Goal: Information Seeking & Learning: Learn about a topic

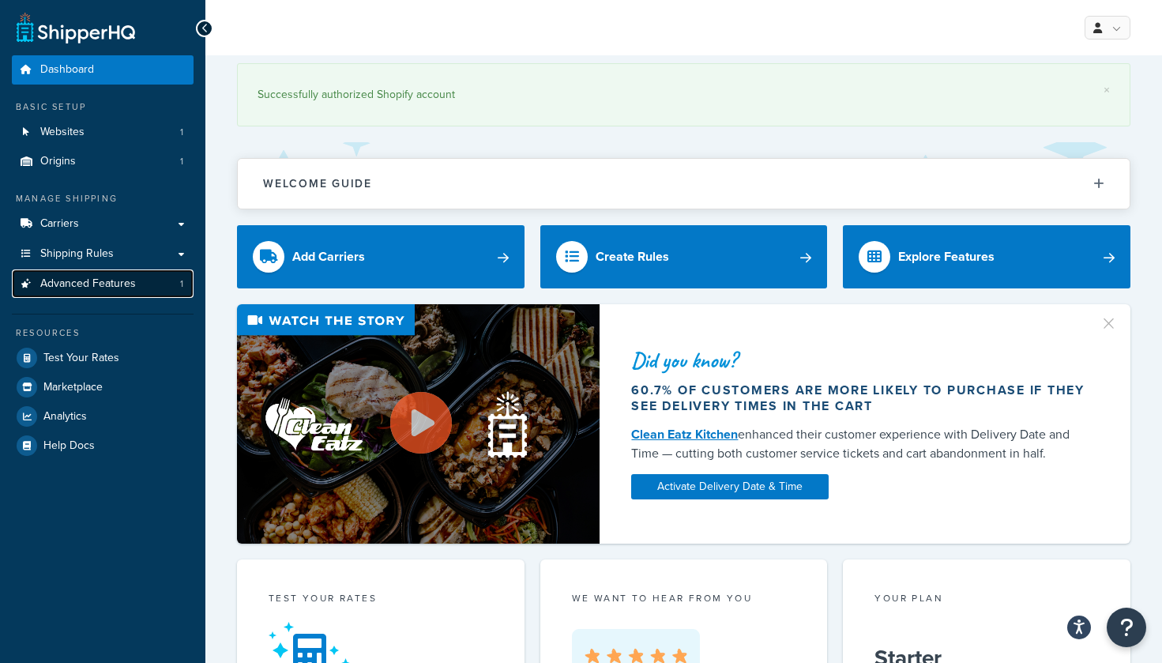
click at [62, 287] on span "Advanced Features" at bounding box center [88, 283] width 96 height 13
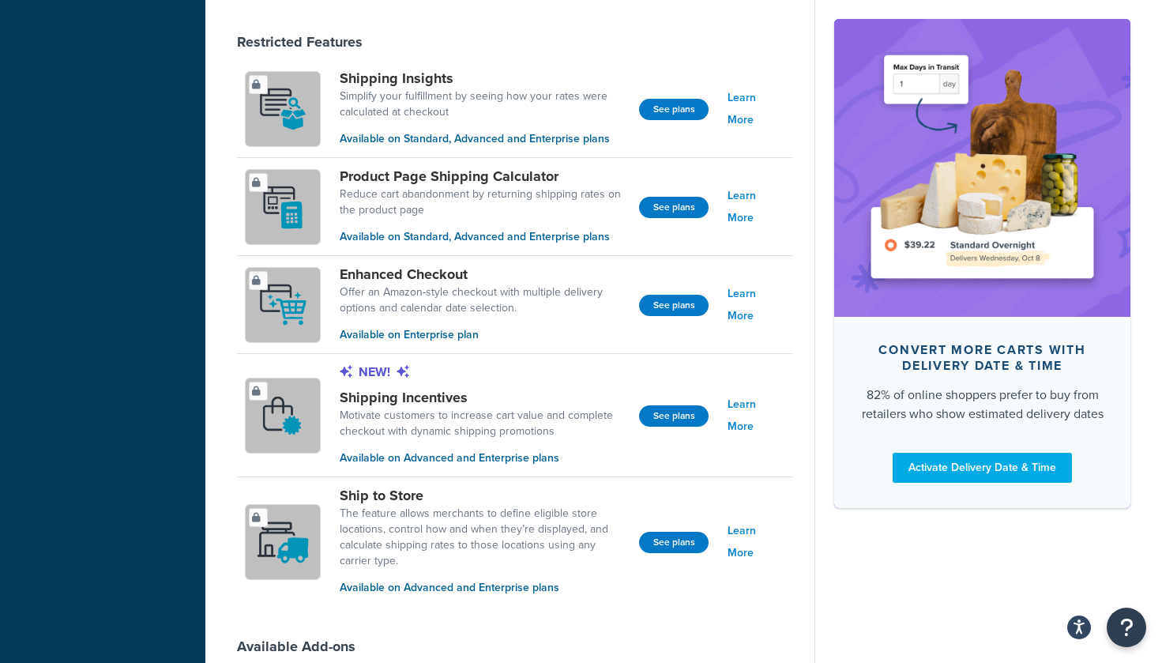
scroll to position [1007, 0]
click at [750, 416] on link "Learn More" at bounding box center [755, 416] width 57 height 44
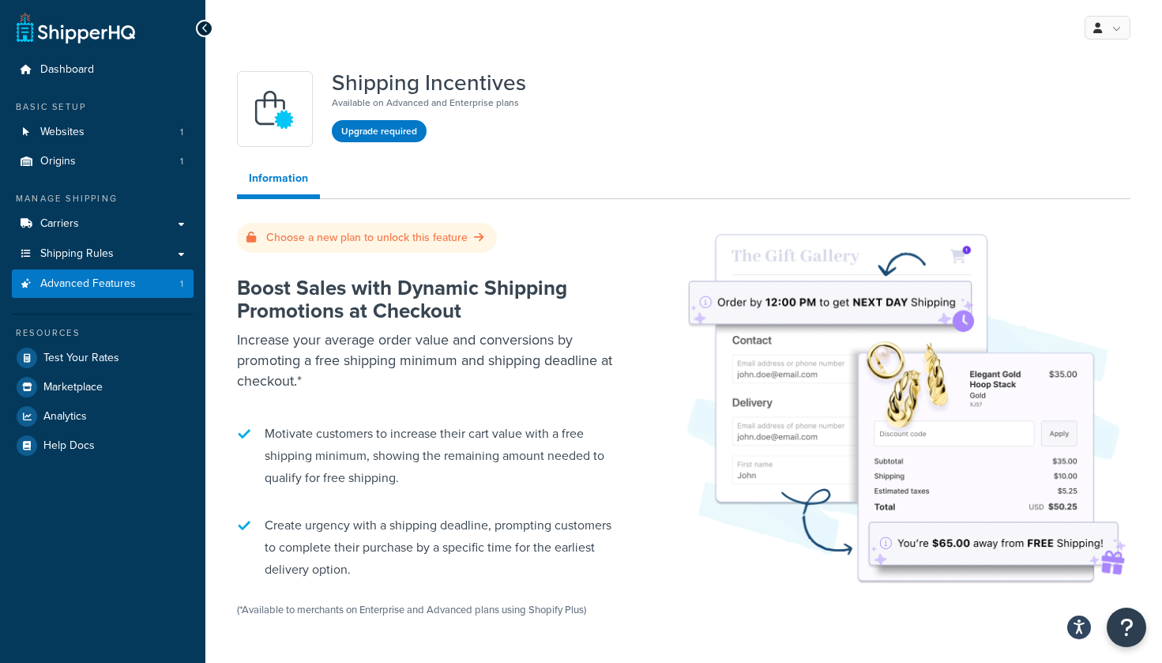
click at [201, 28] on icon at bounding box center [204, 28] width 7 height 11
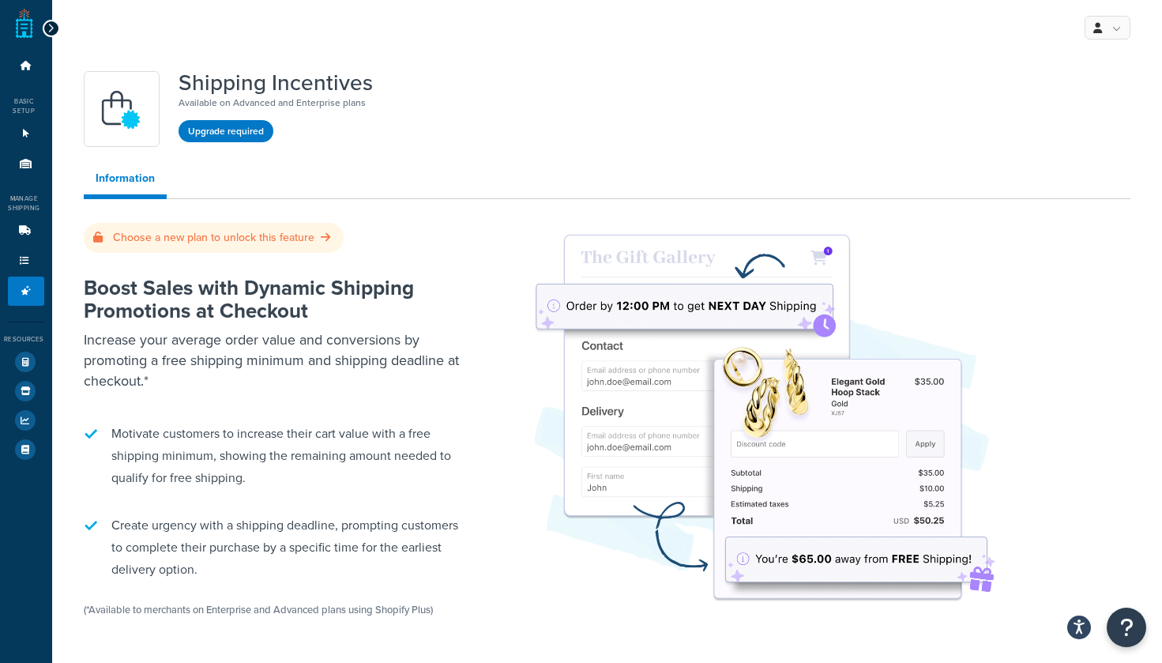
click at [54, 27] on div at bounding box center [51, 28] width 17 height 17
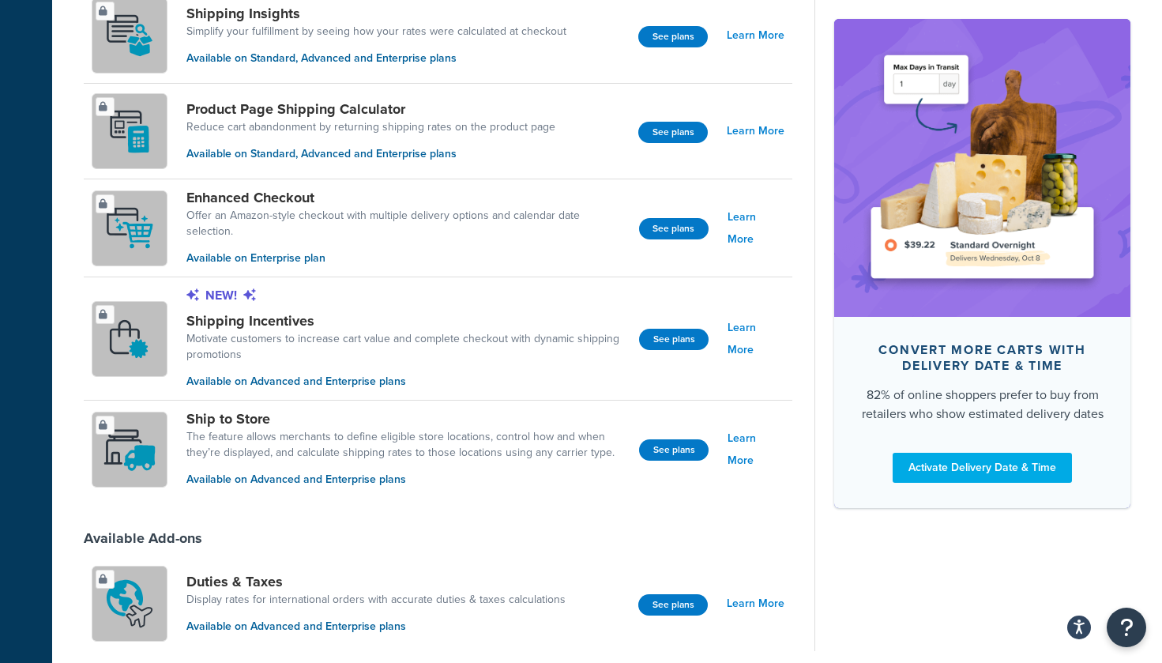
scroll to position [1088, 0]
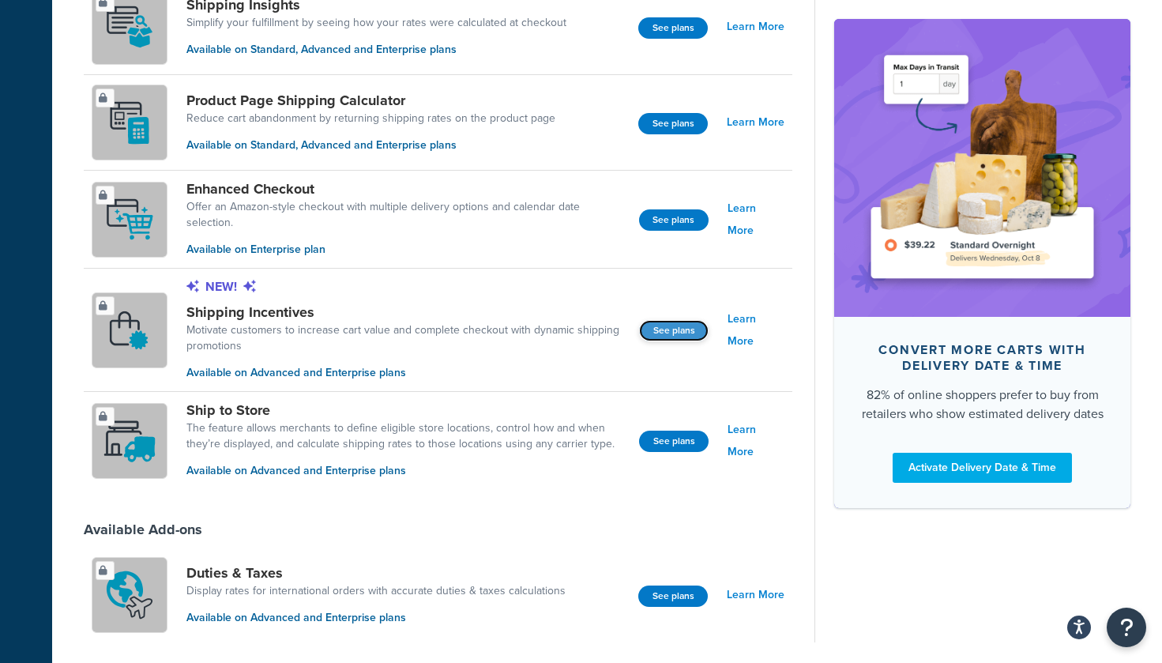
click at [665, 325] on button "See plans" at bounding box center [673, 330] width 69 height 21
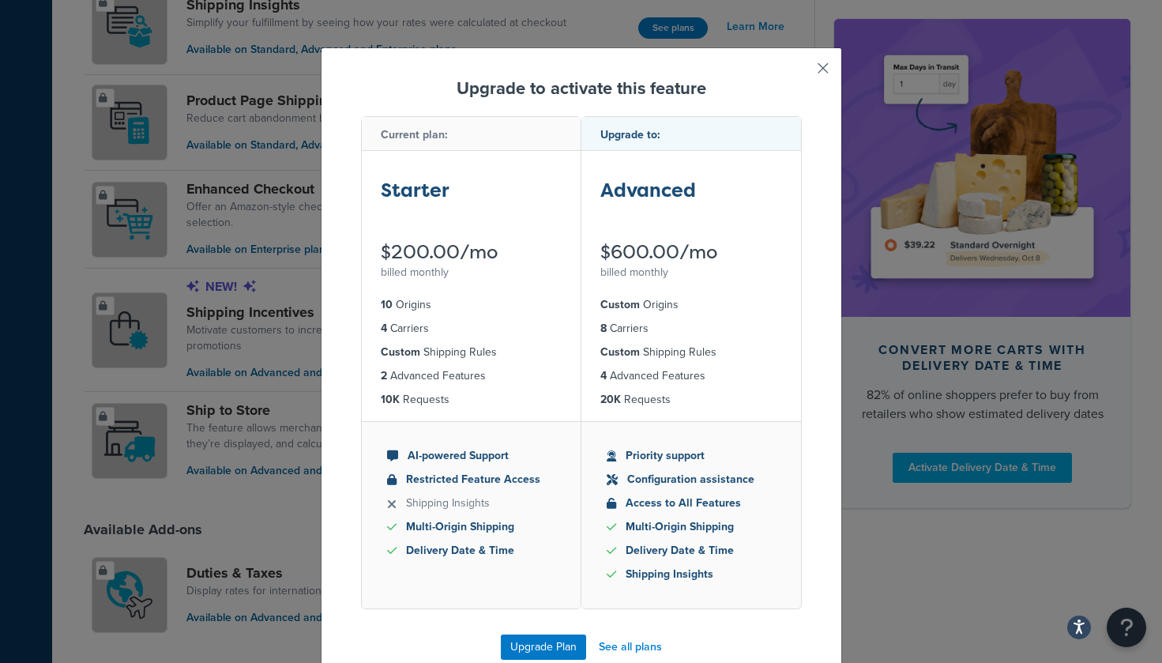
click at [802, 73] on button "button" at bounding box center [800, 74] width 4 height 4
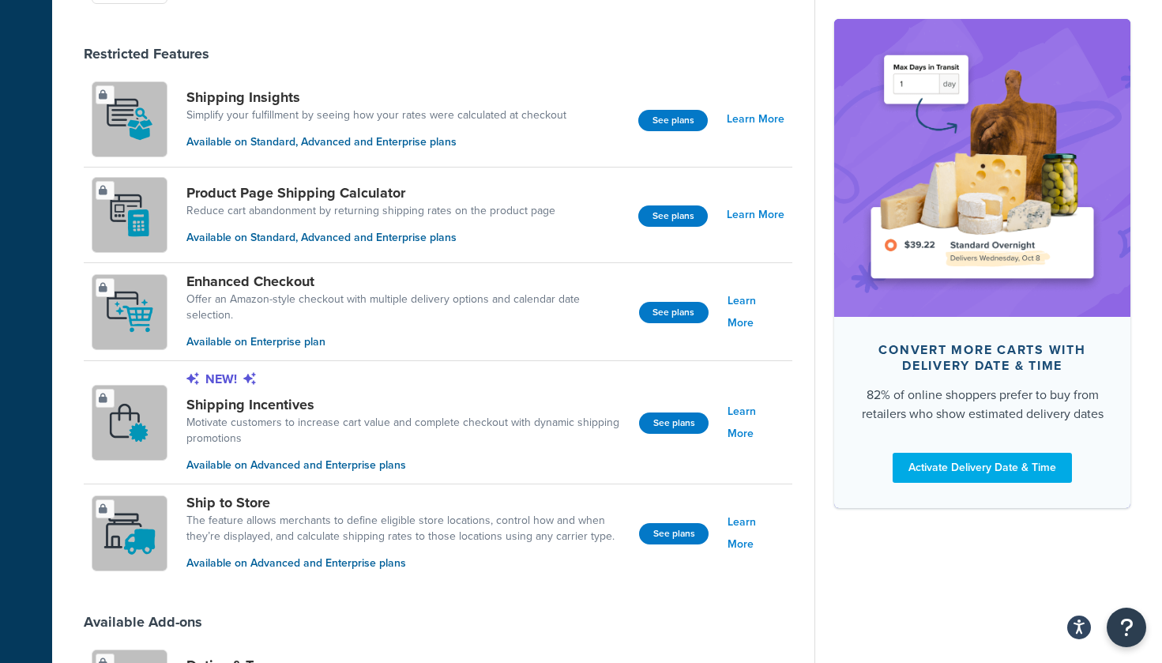
scroll to position [995, 0]
click at [754, 212] on link "Learn More" at bounding box center [756, 216] width 58 height 22
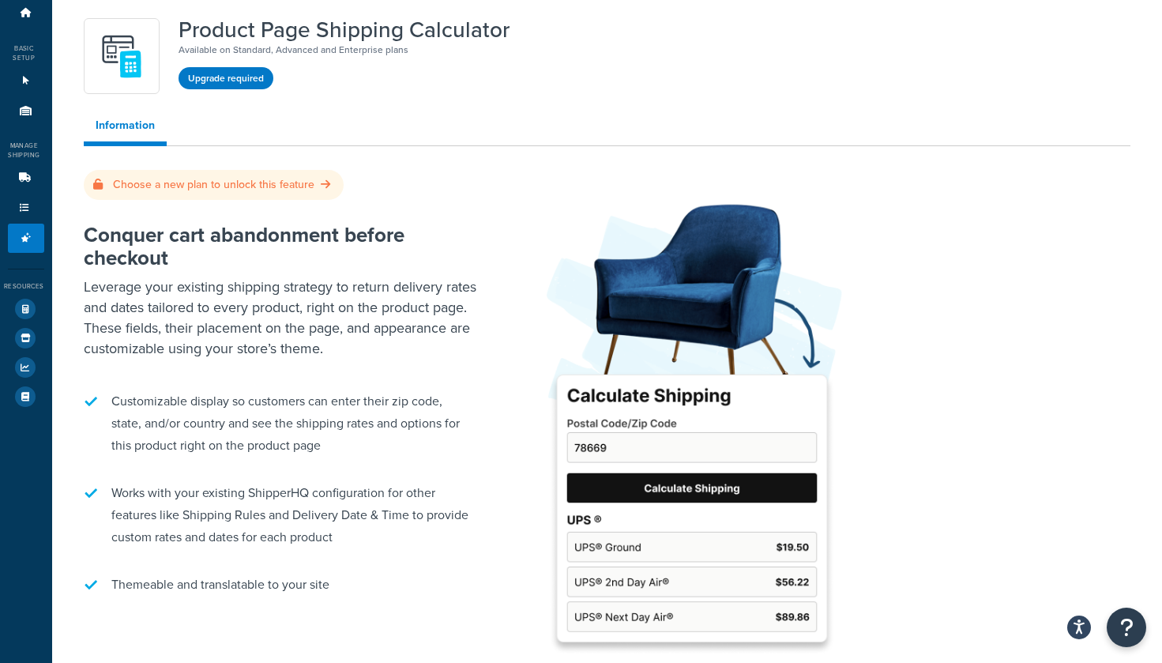
scroll to position [39, 0]
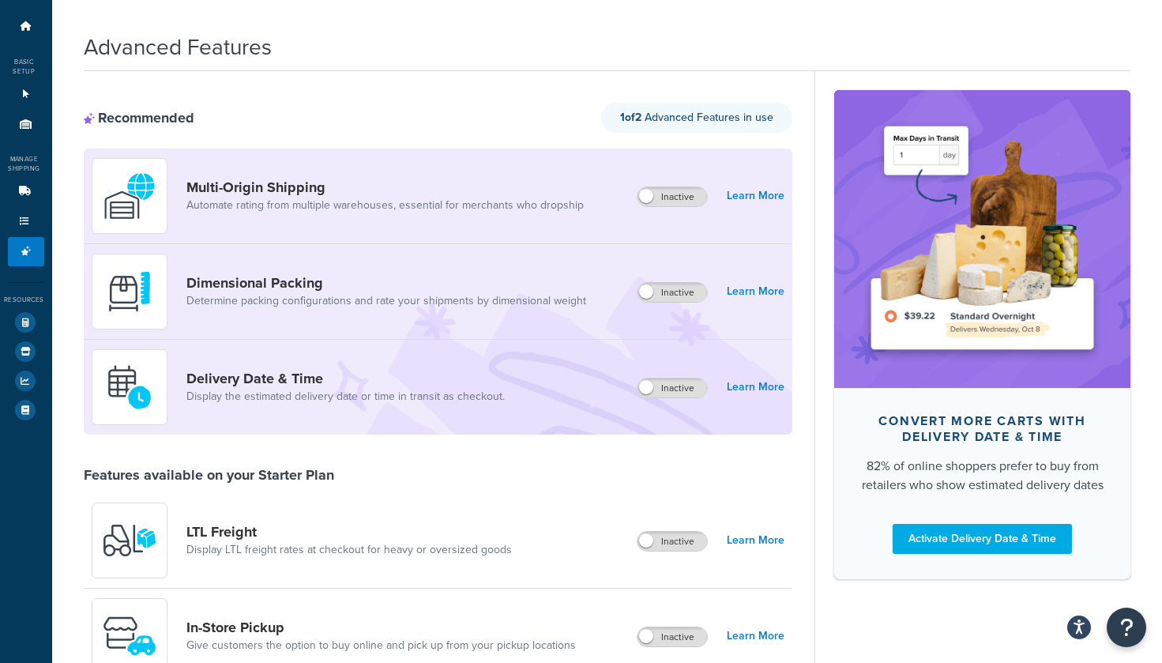
scroll to position [995, 0]
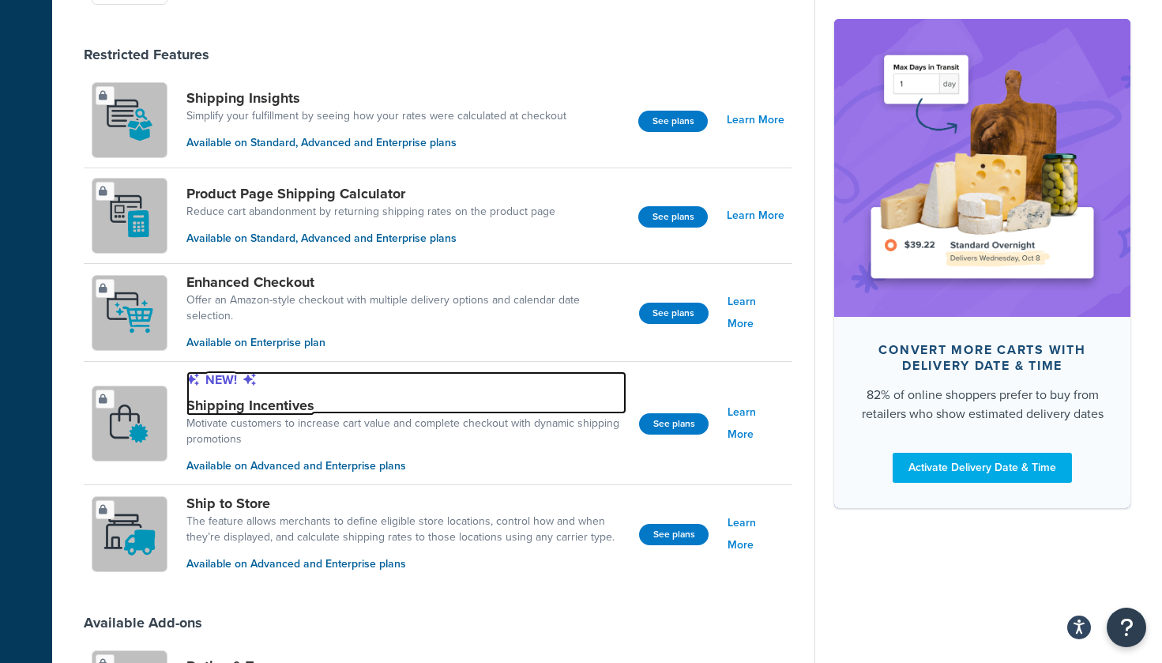
click at [288, 394] on link "New! Shipping Incentives" at bounding box center [406, 392] width 440 height 43
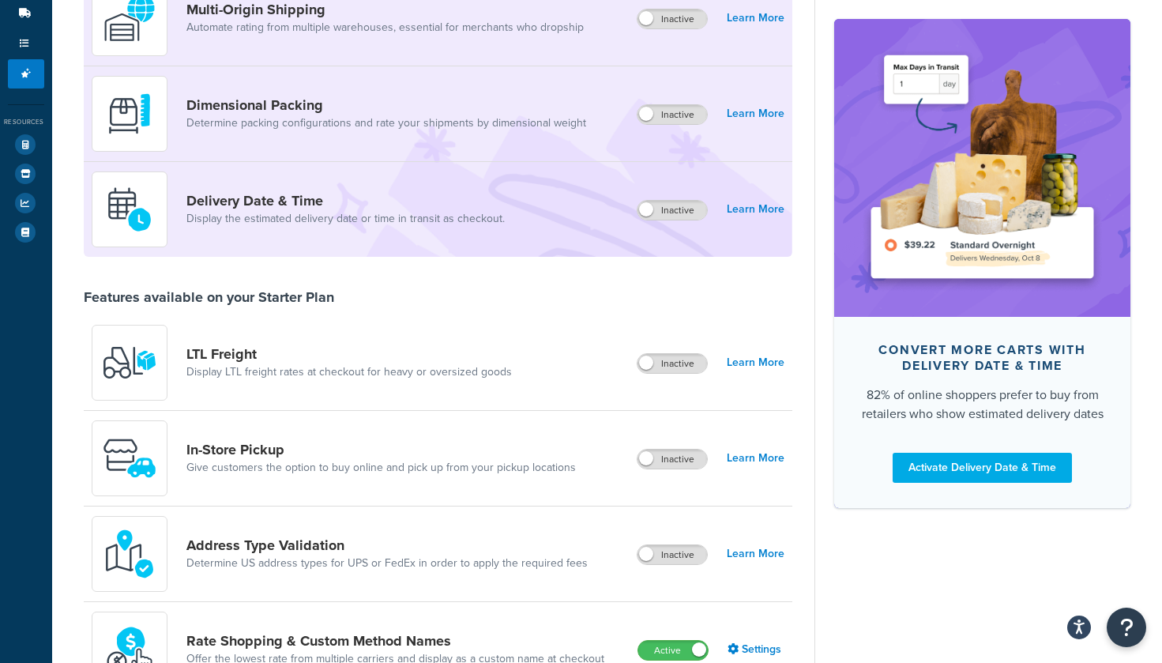
scroll to position [212, 0]
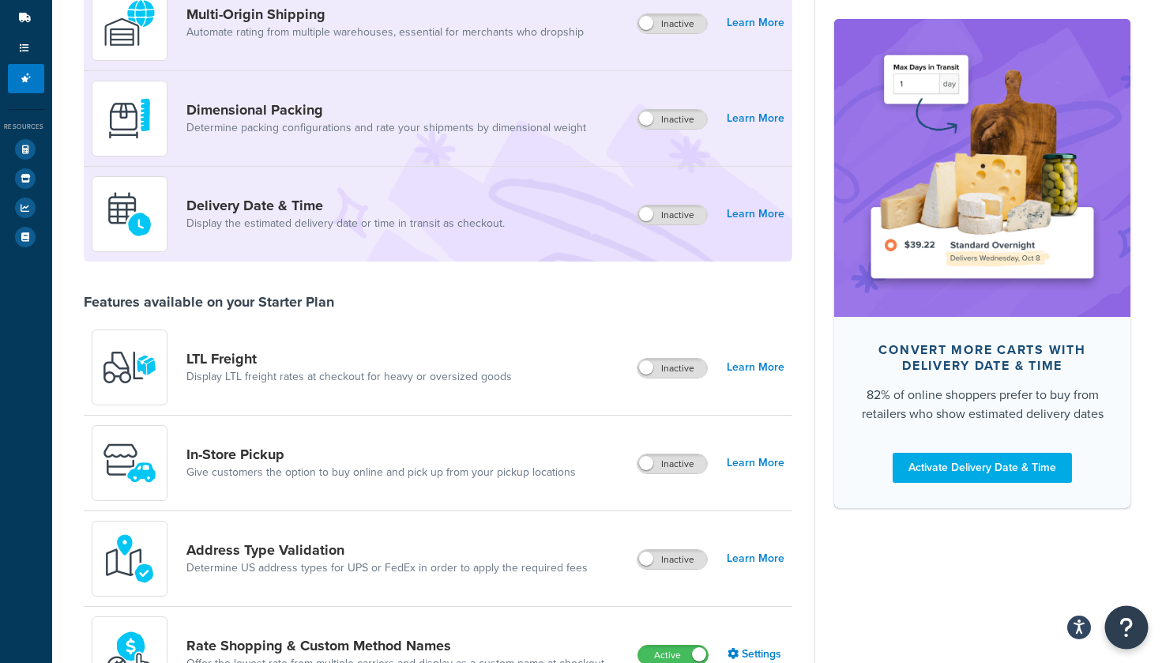
click at [1122, 627] on icon "Open Resource Center" at bounding box center [1126, 627] width 15 height 22
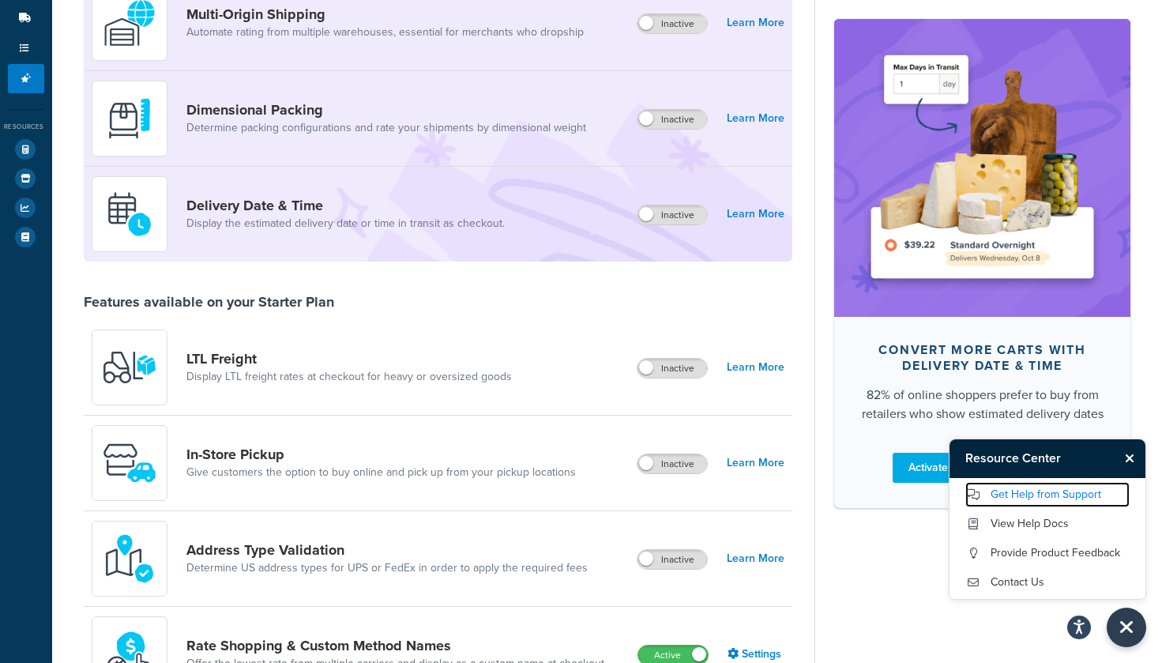
click at [1079, 503] on link "Get Help from Support" at bounding box center [1047, 494] width 164 height 25
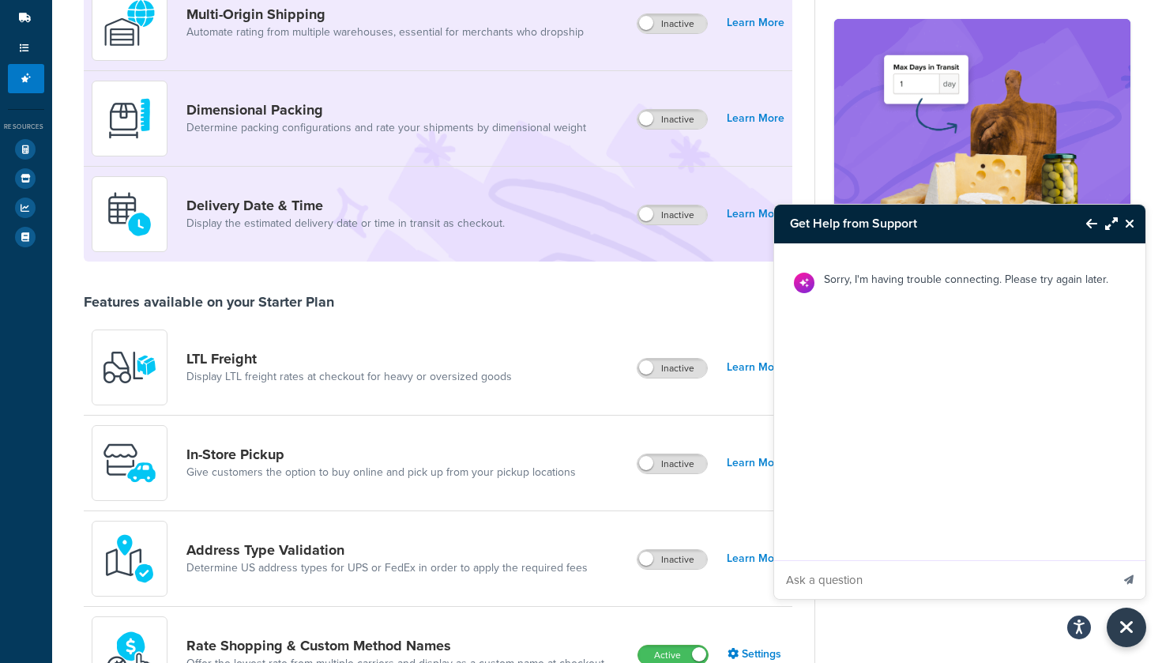
click at [930, 580] on input "Ask a question" at bounding box center [942, 580] width 336 height 38
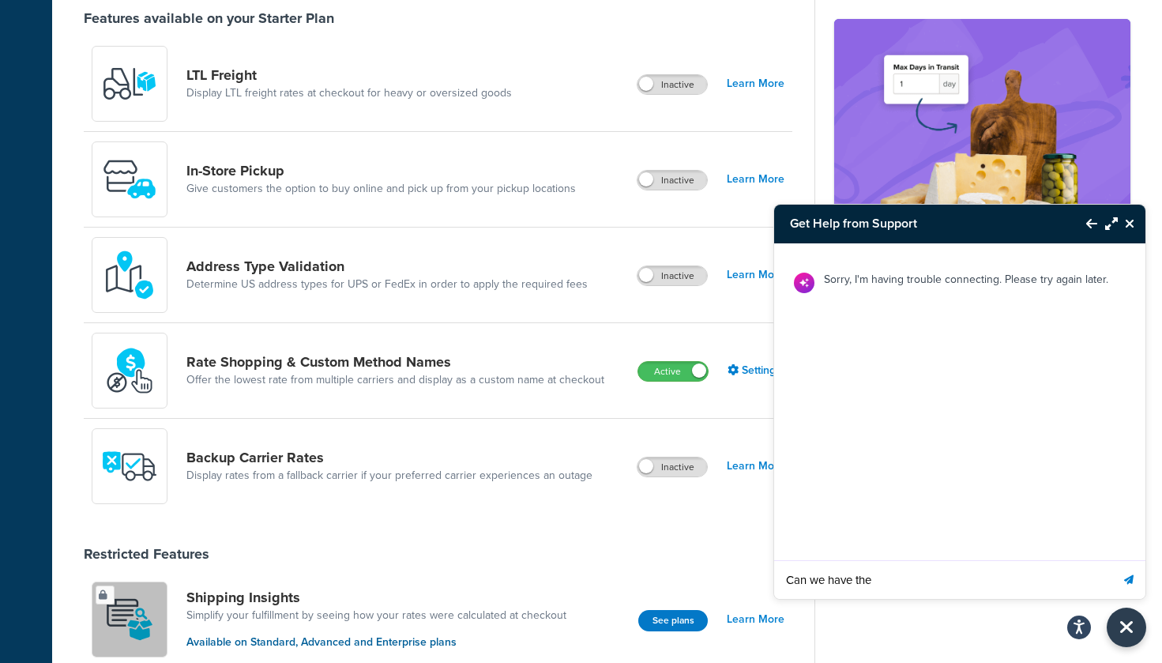
scroll to position [495, 0]
type input "Can we have the"
click at [760, 88] on link "Learn More" at bounding box center [756, 84] width 58 height 22
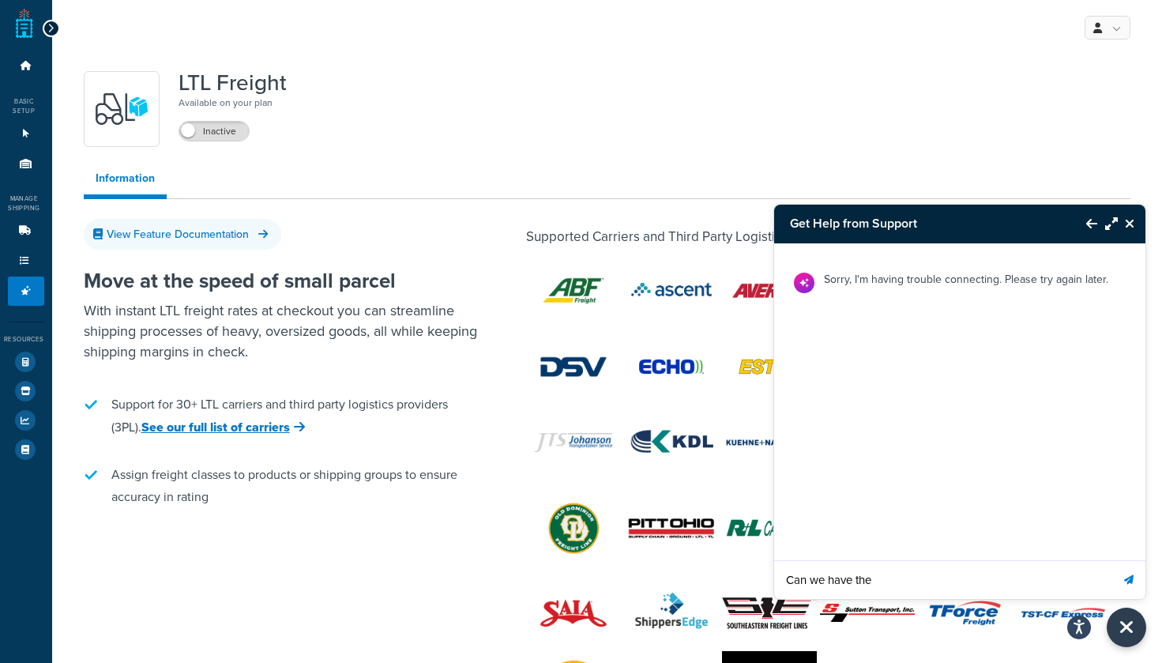
click at [1126, 230] on icon "Close Resource Center" at bounding box center [1129, 223] width 9 height 13
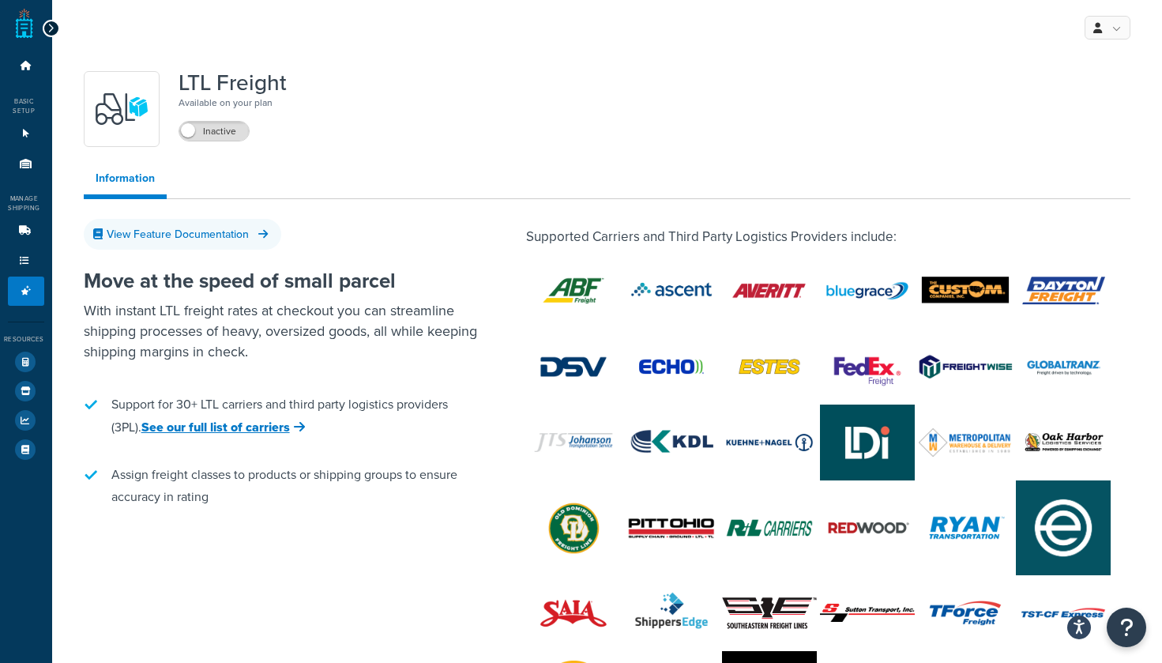
click at [54, 26] on div at bounding box center [51, 28] width 17 height 17
click at [29, 279] on link "Advanced Features 1" at bounding box center [26, 290] width 36 height 29
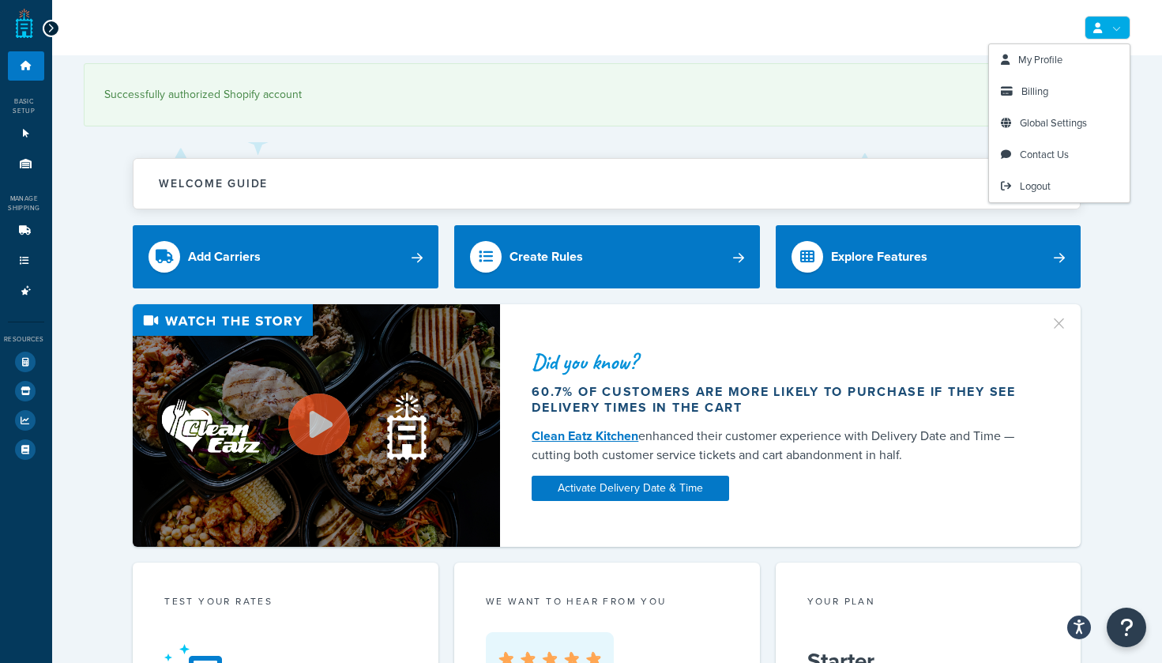
click at [1109, 35] on link at bounding box center [1107, 28] width 46 height 24
click at [1074, 86] on link "Billing" at bounding box center [1059, 92] width 141 height 32
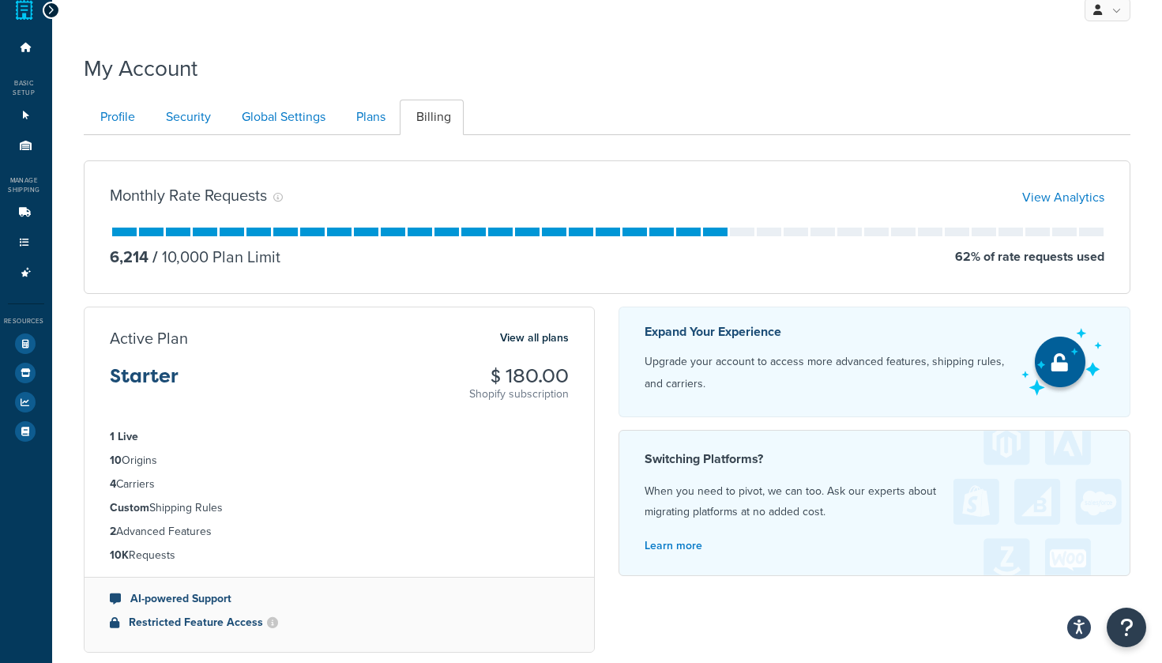
scroll to position [19, 0]
click at [145, 114] on link "Profile" at bounding box center [116, 117] width 64 height 36
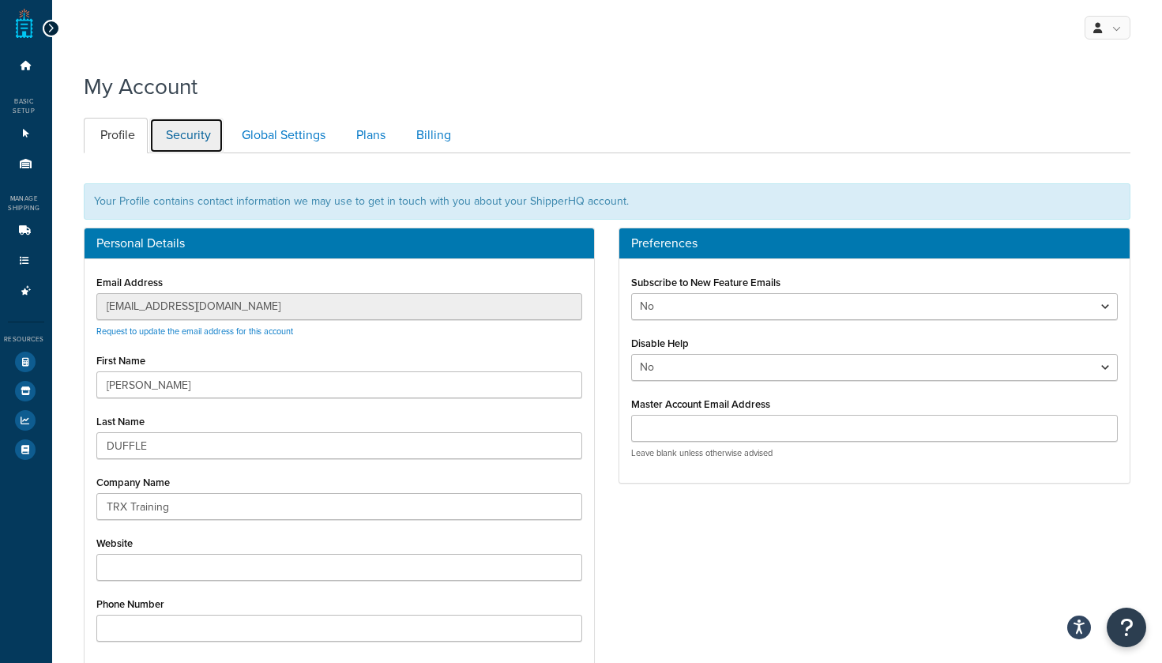
click at [192, 140] on link "Security" at bounding box center [186, 136] width 74 height 36
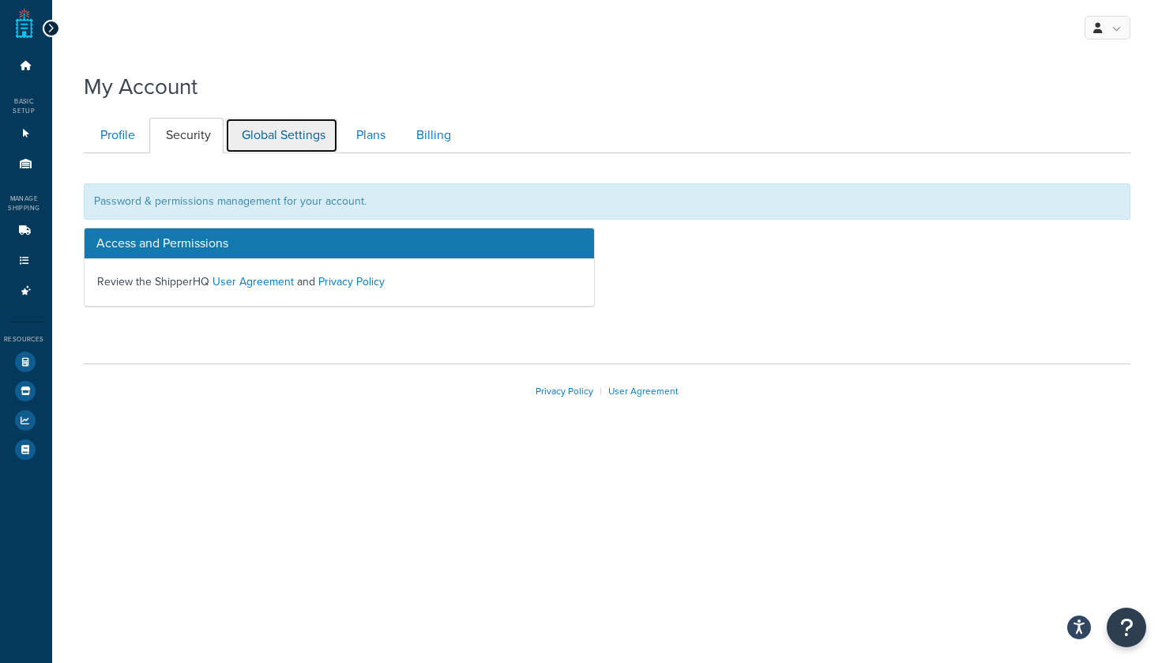
click at [254, 141] on link "Global Settings" at bounding box center [281, 136] width 113 height 36
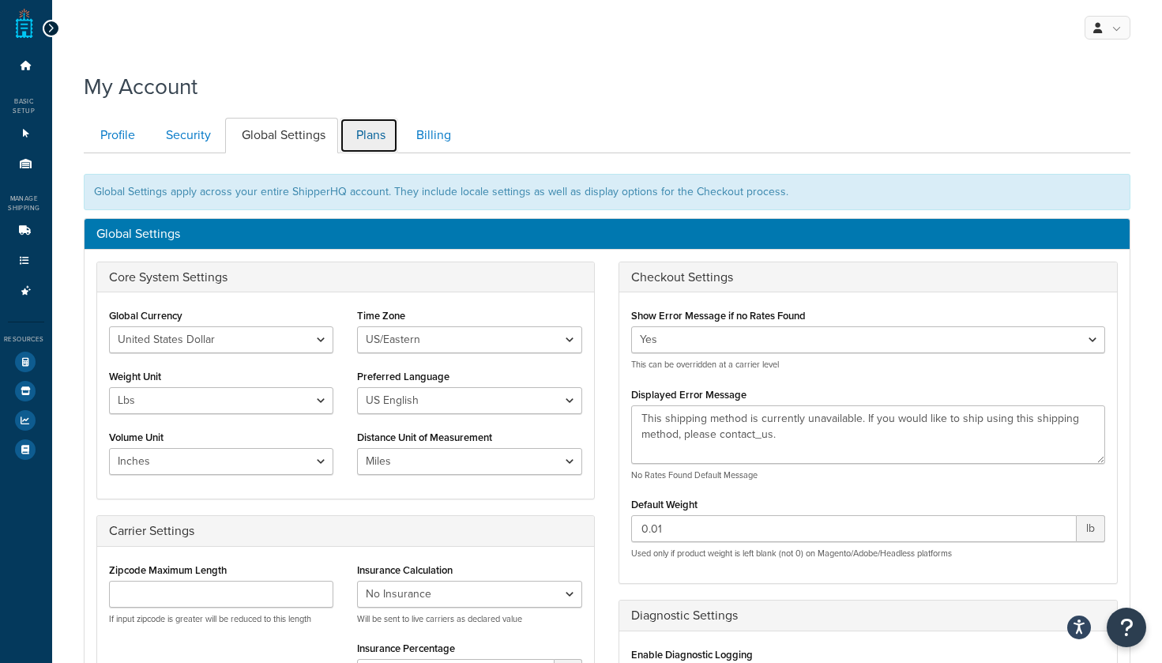
click at [356, 143] on link "Plans" at bounding box center [369, 136] width 58 height 36
